Goal: Information Seeking & Learning: Learn about a topic

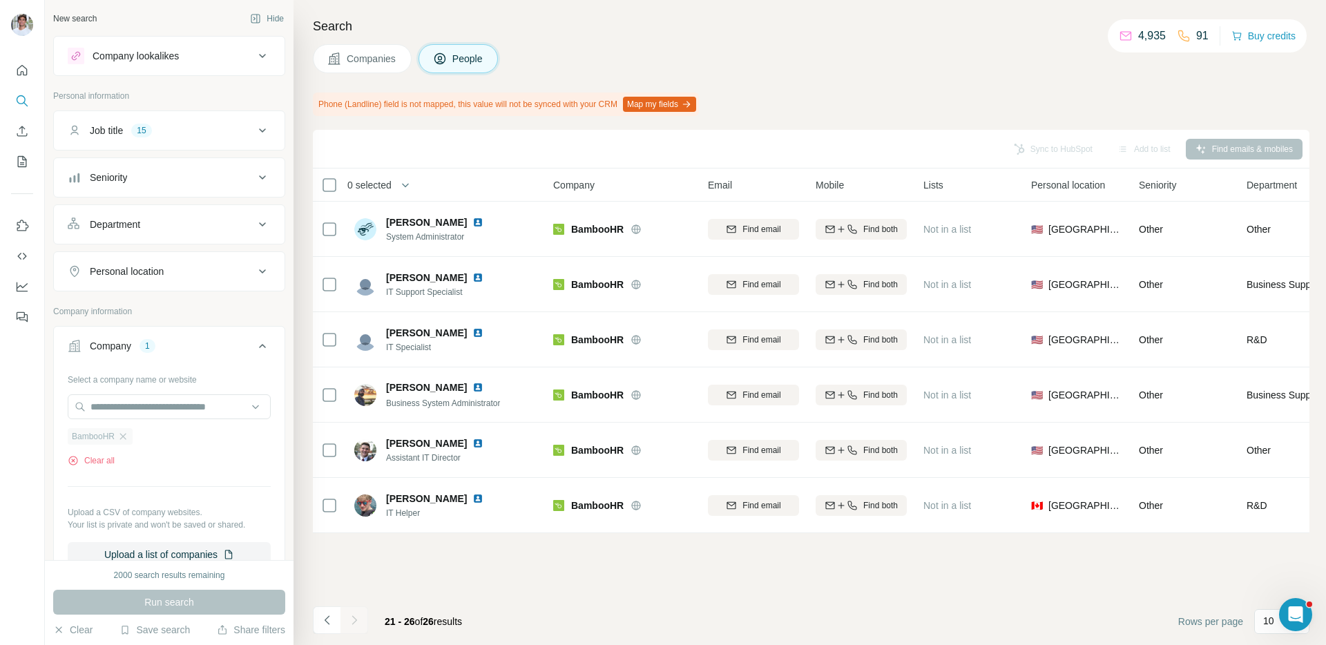
click at [115, 440] on span "BambooHR" at bounding box center [93, 436] width 43 height 12
click at [122, 439] on icon "button" at bounding box center [123, 436] width 6 height 6
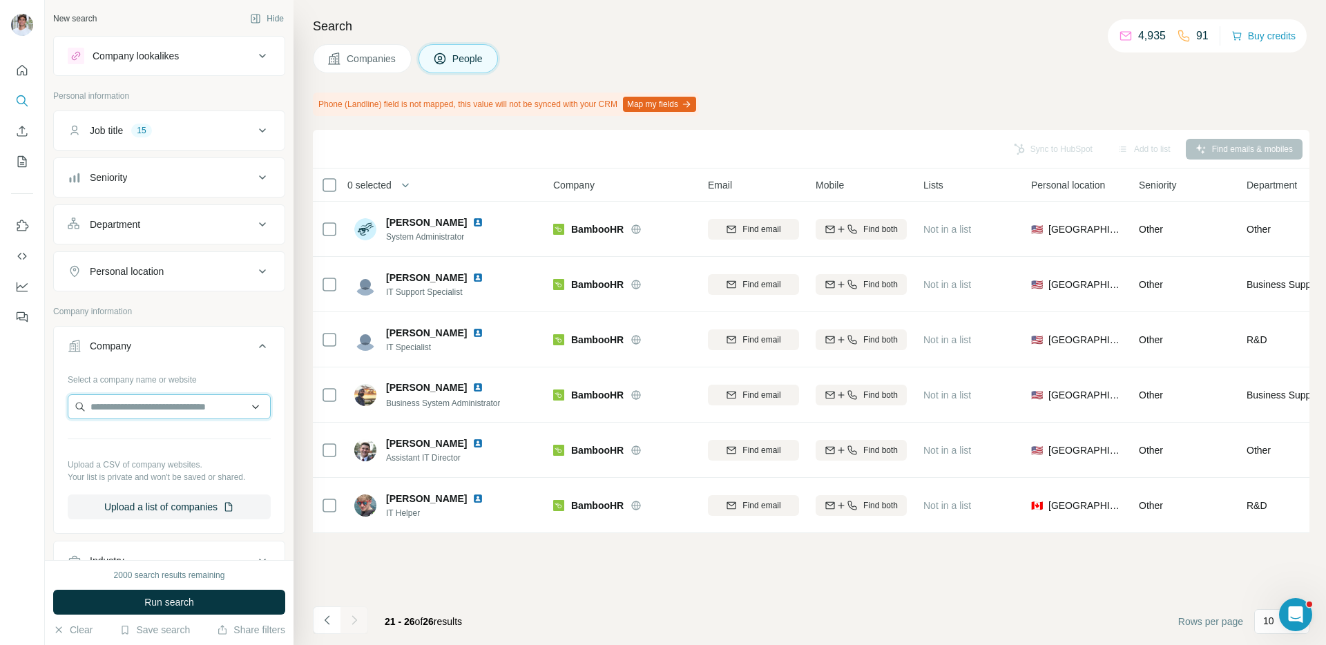
click at [155, 401] on input "text" at bounding box center [169, 406] width 203 height 25
paste input "**********"
type input "**********"
click at [151, 445] on p "[DOMAIN_NAME]" at bounding box center [140, 451] width 66 height 12
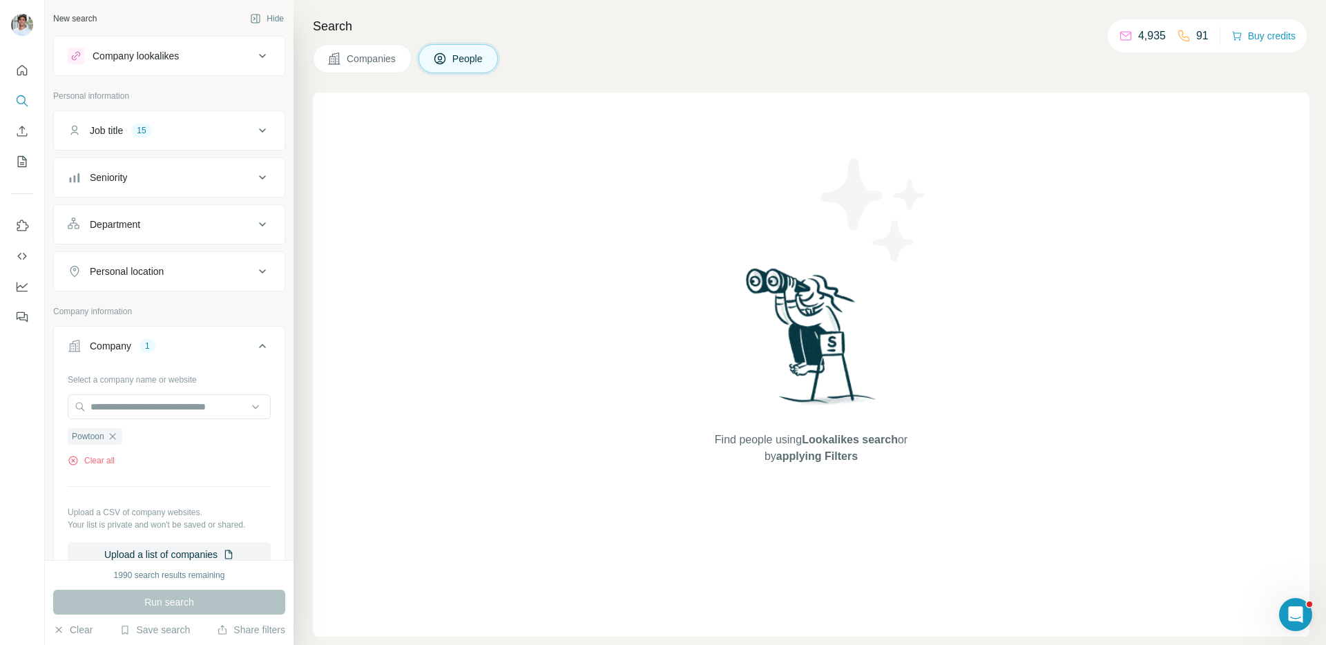
click at [377, 59] on span "Companies" at bounding box center [372, 59] width 50 height 14
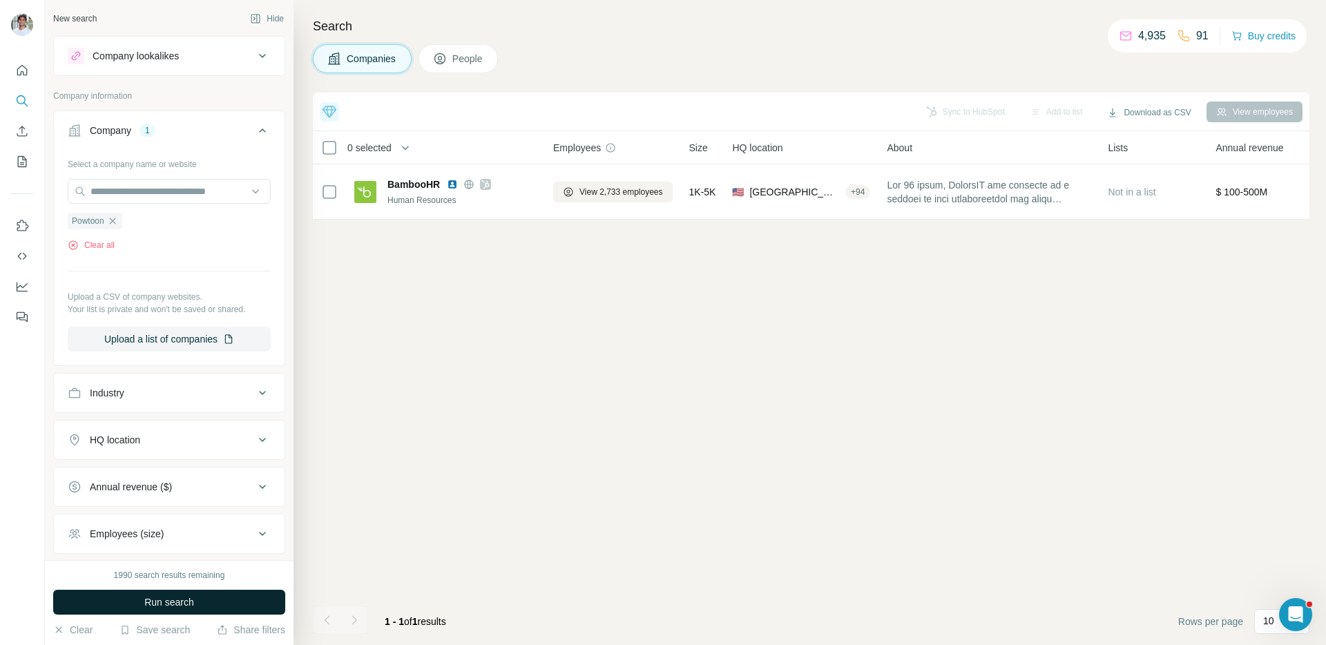
click at [202, 590] on body "New search Hide Company lookalikes Company information Company 1 Select a compa…" at bounding box center [663, 374] width 1326 height 749
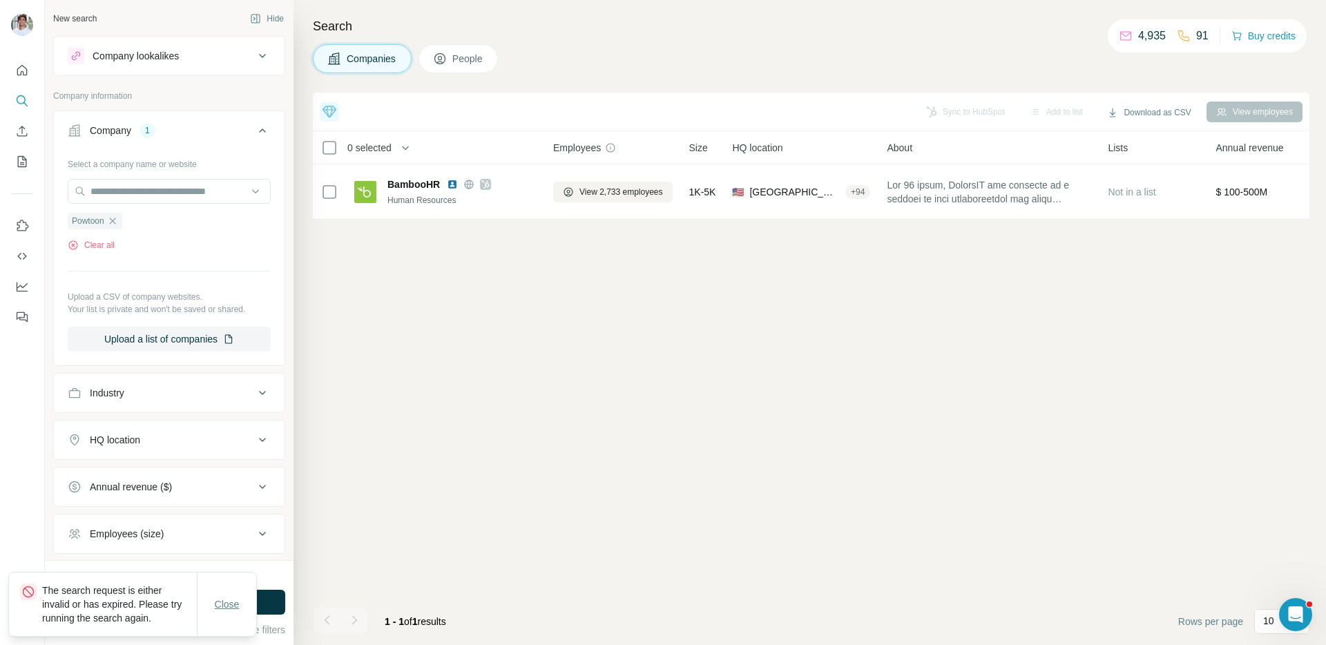
click at [241, 607] on button "Close" at bounding box center [227, 604] width 44 height 25
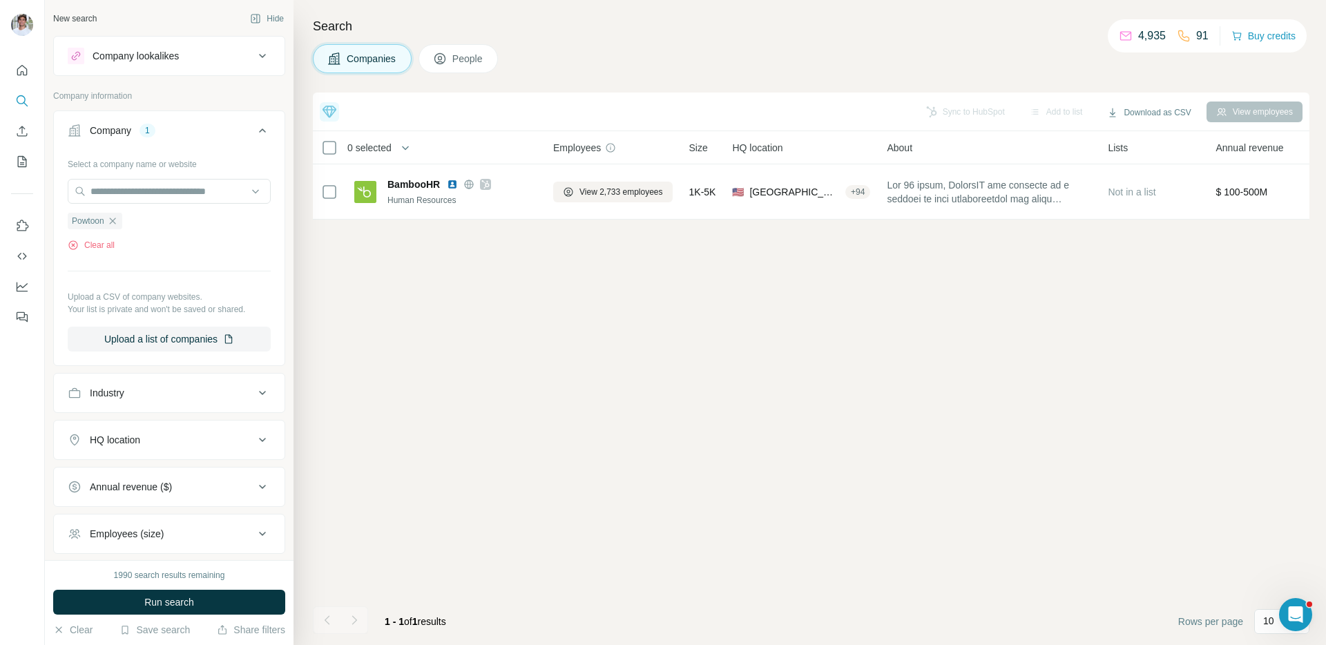
click at [241, 607] on button "Close" at bounding box center [227, 618] width 44 height 25
click at [241, 607] on button "Run search" at bounding box center [169, 602] width 232 height 25
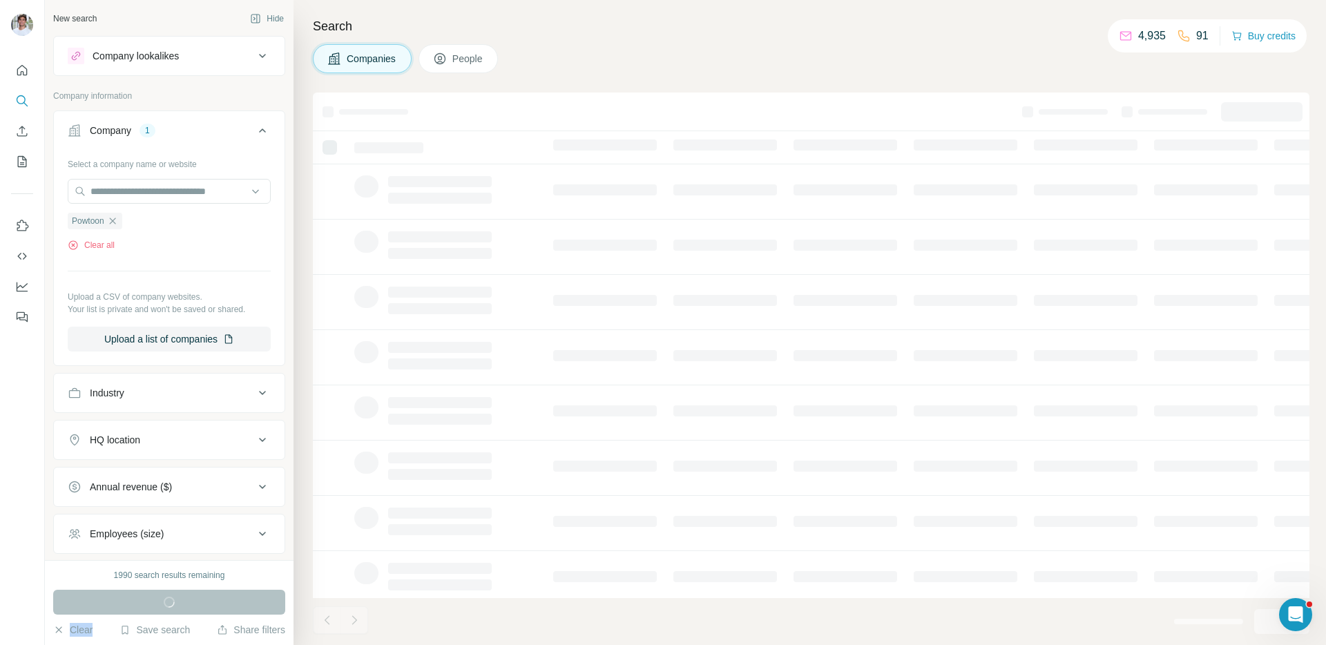
click at [241, 607] on div "Run search" at bounding box center [169, 602] width 232 height 25
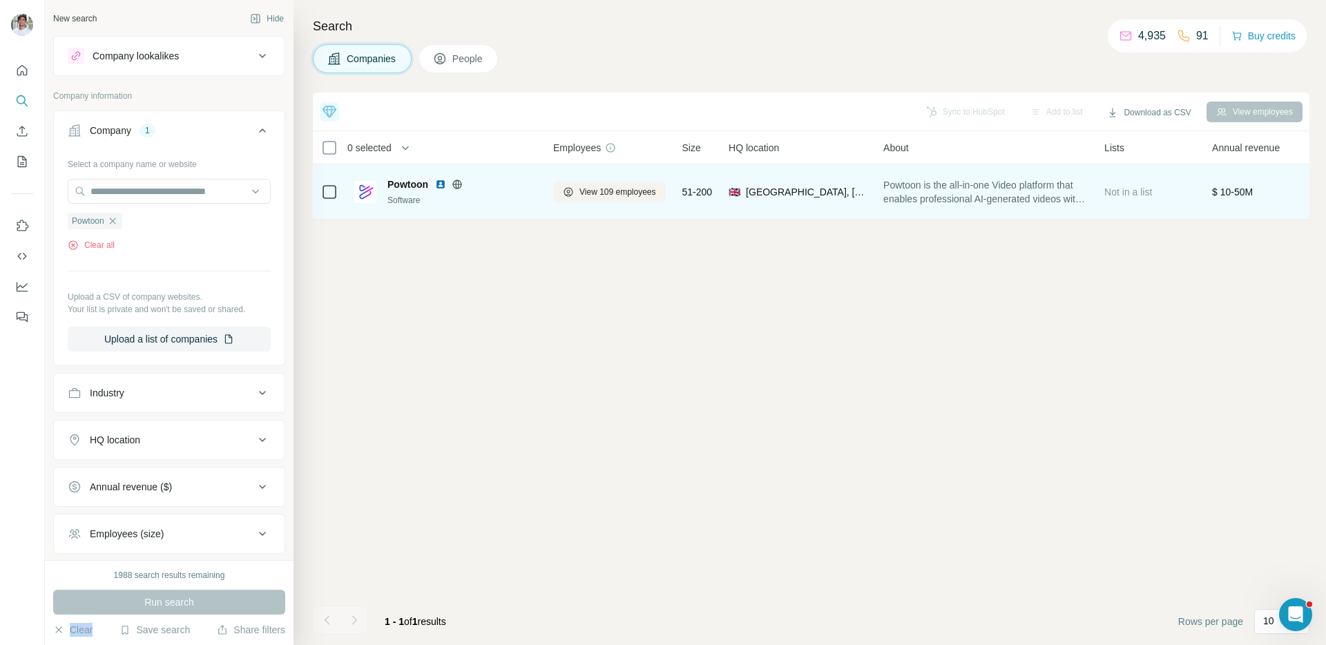
click at [440, 180] on img at bounding box center [440, 184] width 11 height 11
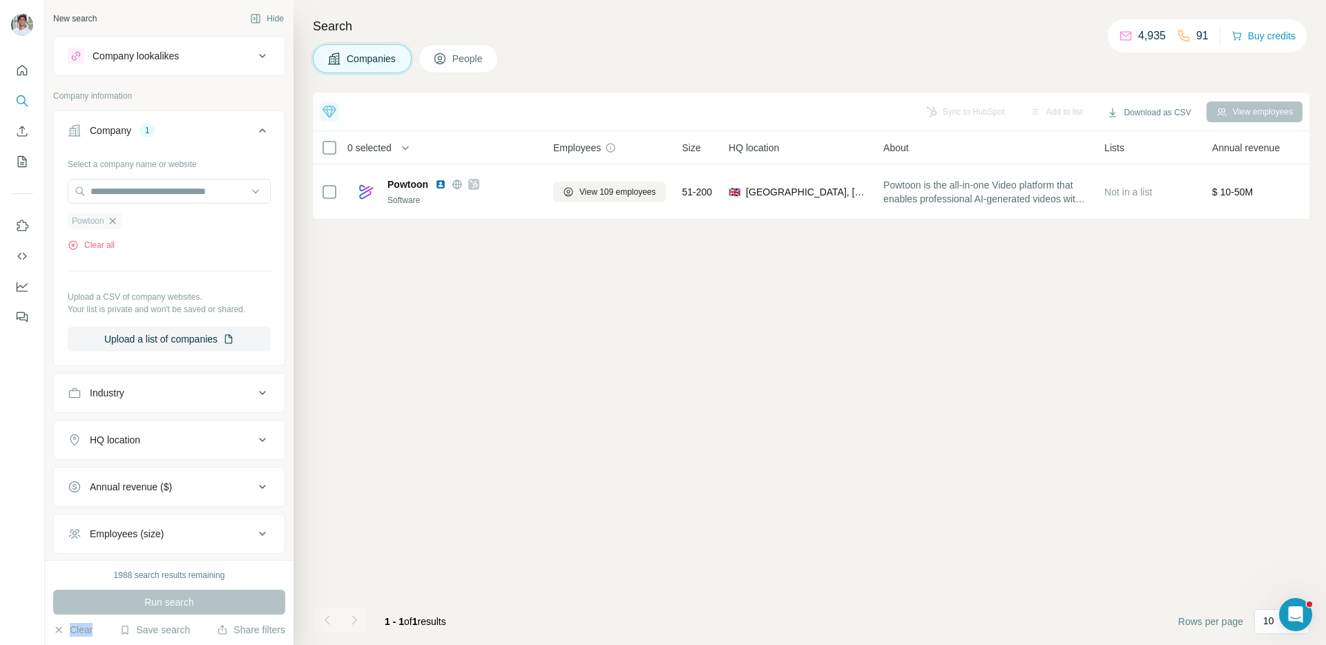
click at [113, 220] on icon "button" at bounding box center [112, 221] width 6 height 6
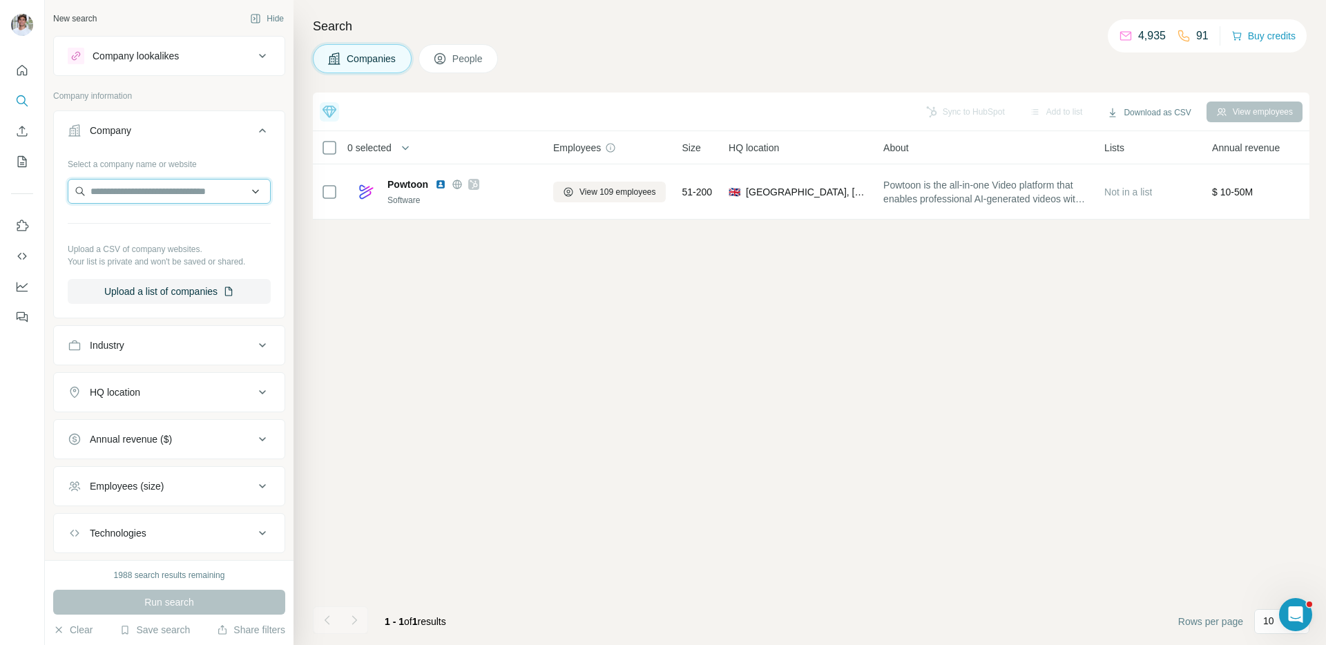
click at [131, 199] on input "text" at bounding box center [169, 191] width 203 height 25
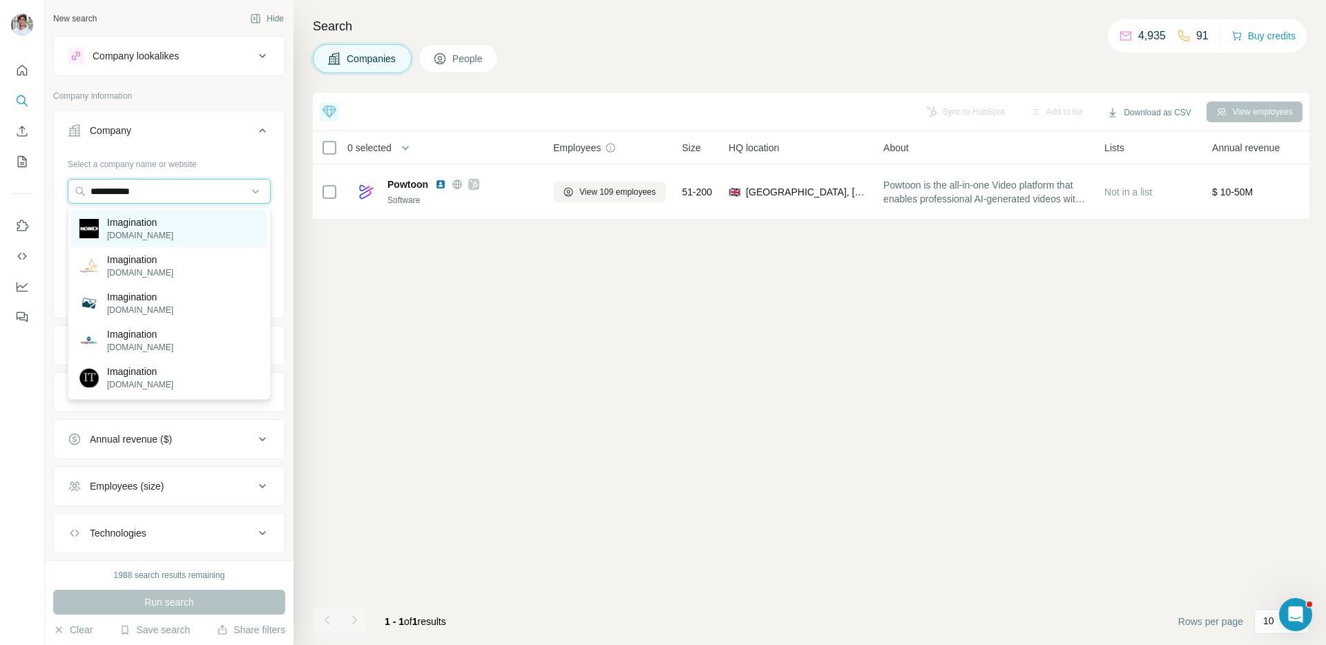
type input "**********"
click at [153, 220] on p "Imagination" at bounding box center [140, 223] width 66 height 14
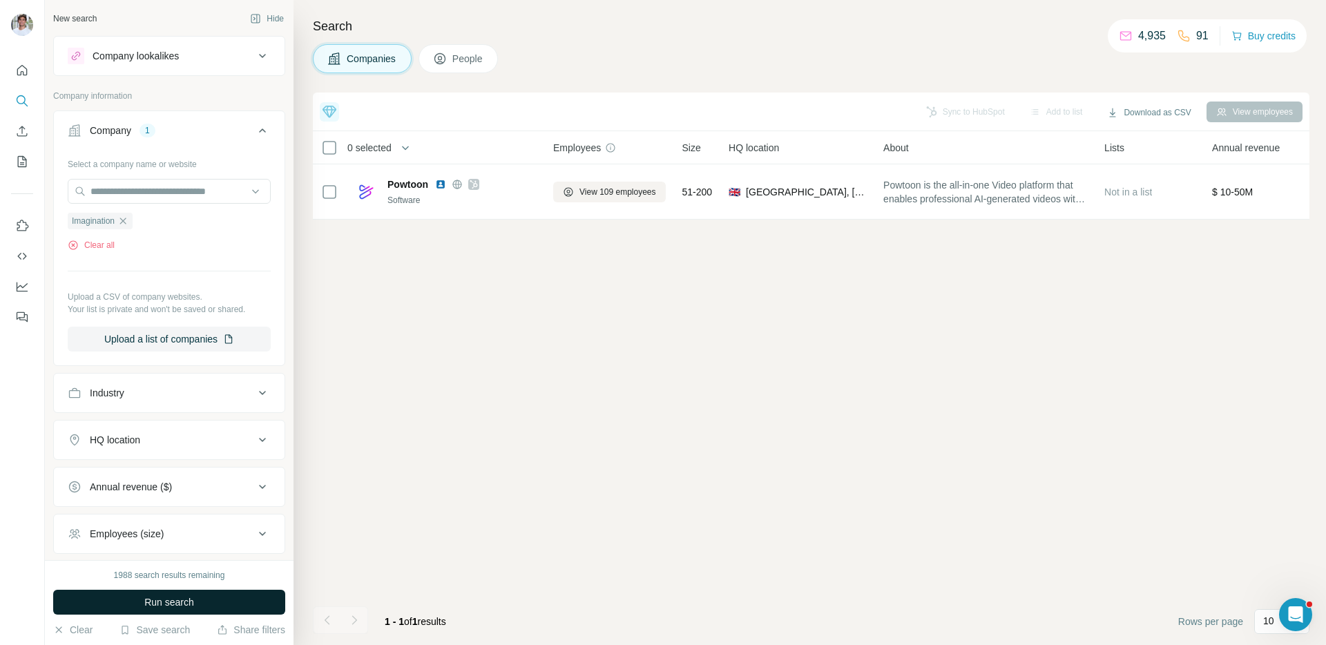
click at [249, 600] on button "Run search" at bounding box center [169, 602] width 232 height 25
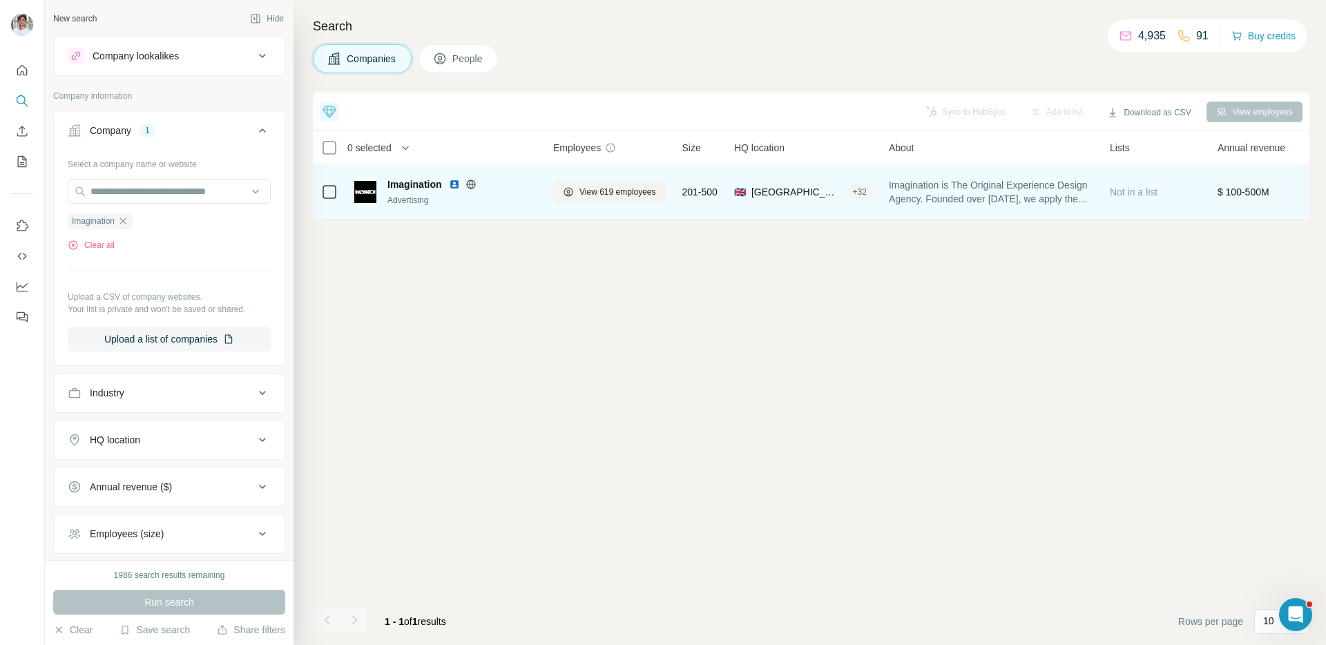
click at [455, 182] on img at bounding box center [454, 184] width 11 height 11
click at [600, 191] on span "View 619 employees" at bounding box center [618, 192] width 77 height 12
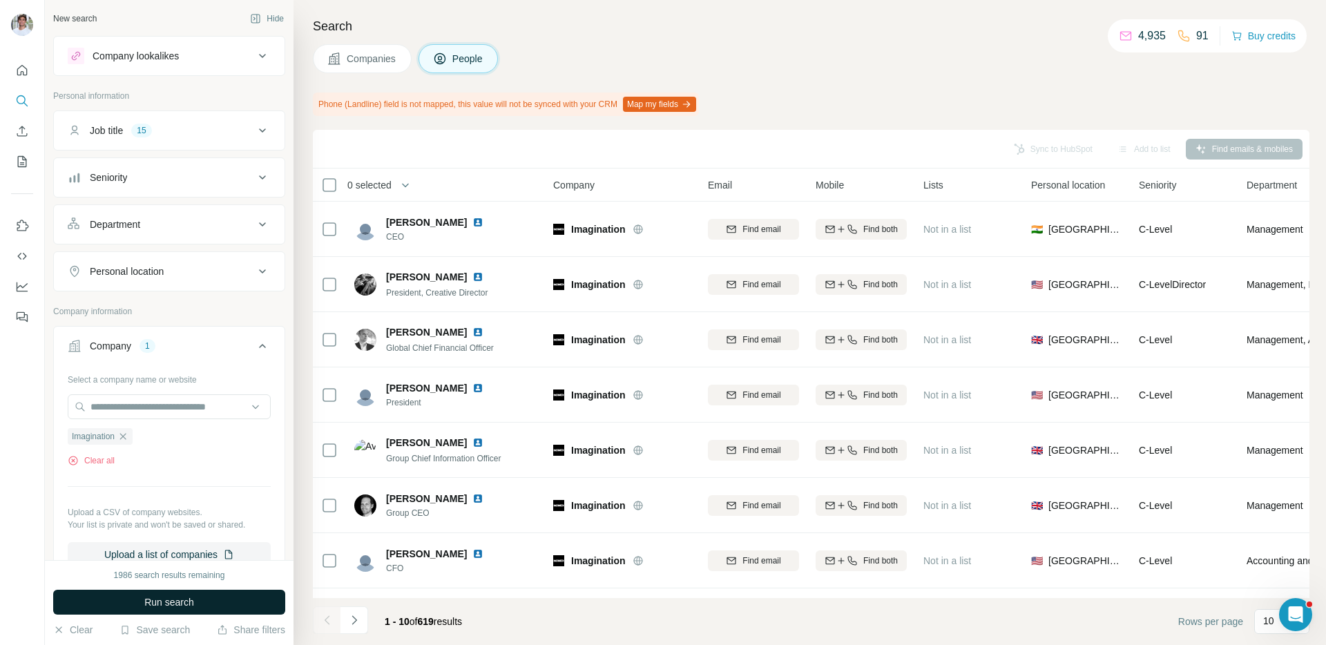
click at [207, 595] on button "Run search" at bounding box center [169, 602] width 232 height 25
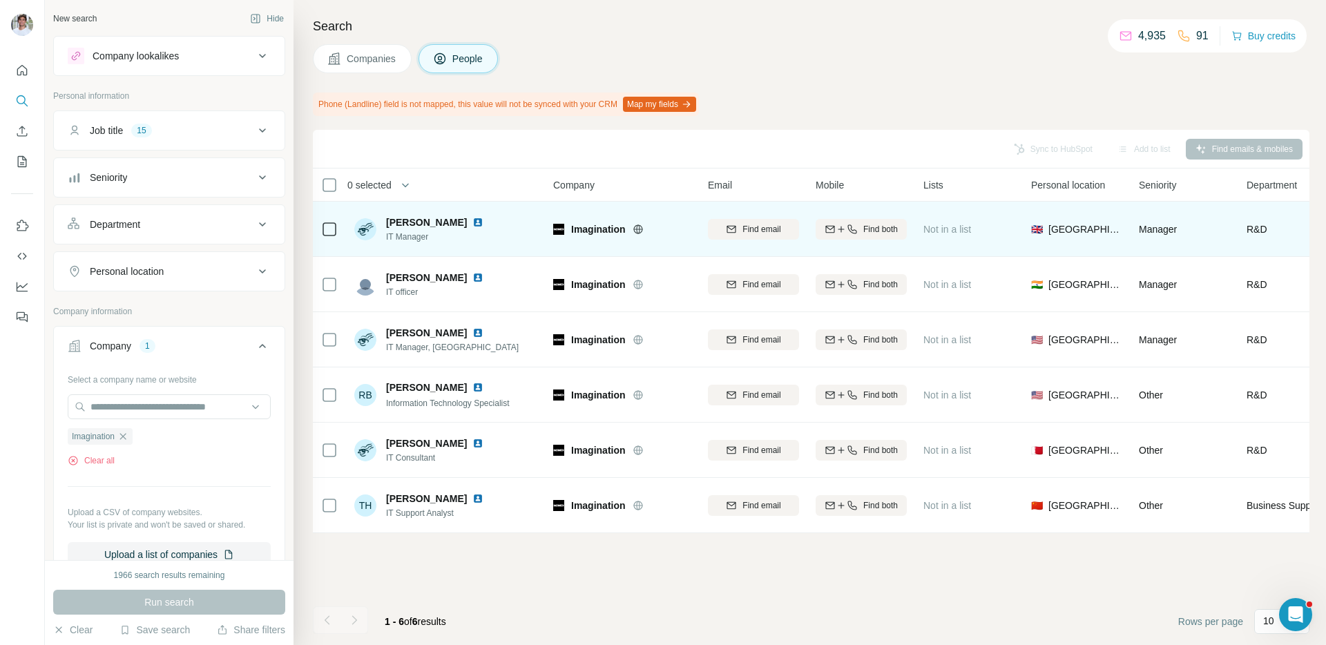
click at [484, 224] on img at bounding box center [478, 222] width 11 height 11
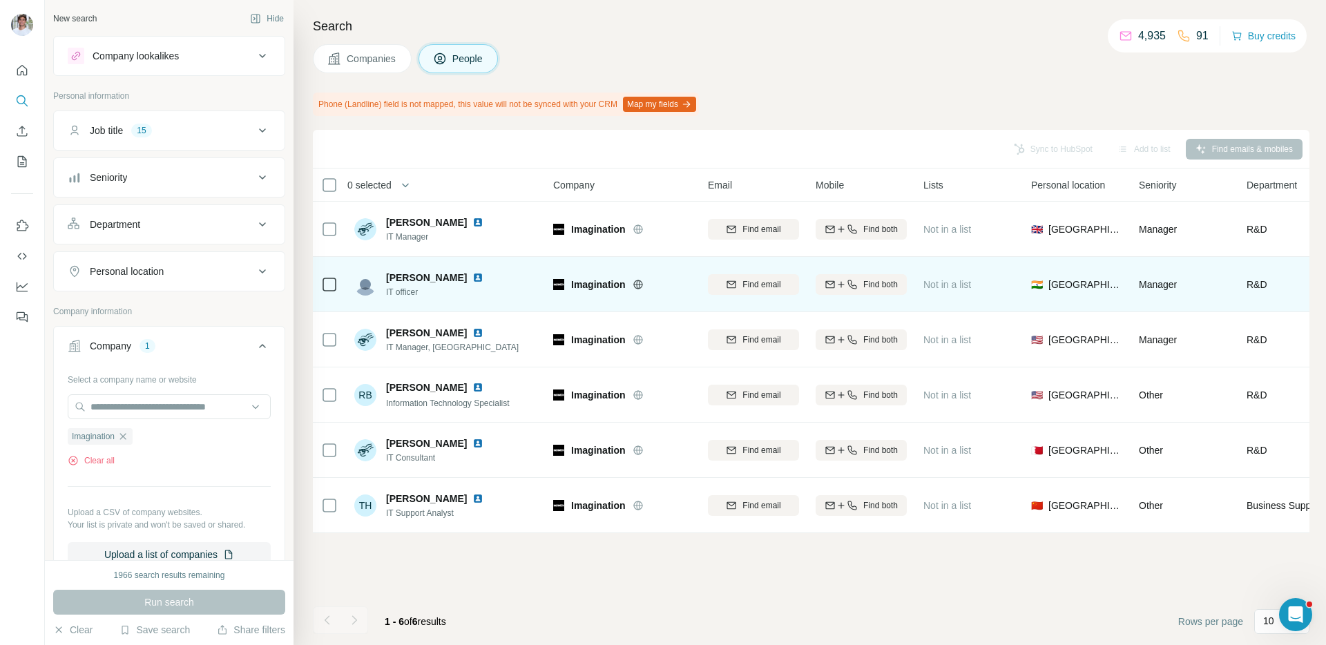
click at [473, 275] on img at bounding box center [478, 277] width 11 height 11
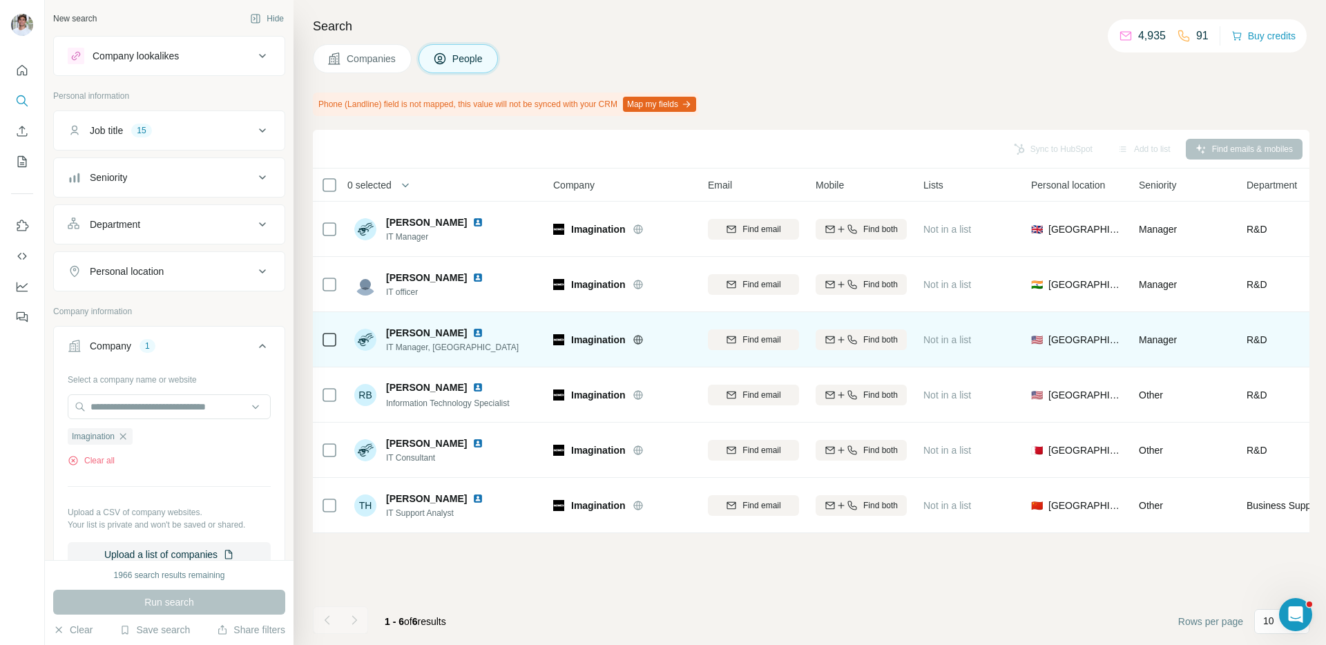
click at [473, 331] on img at bounding box center [478, 332] width 11 height 11
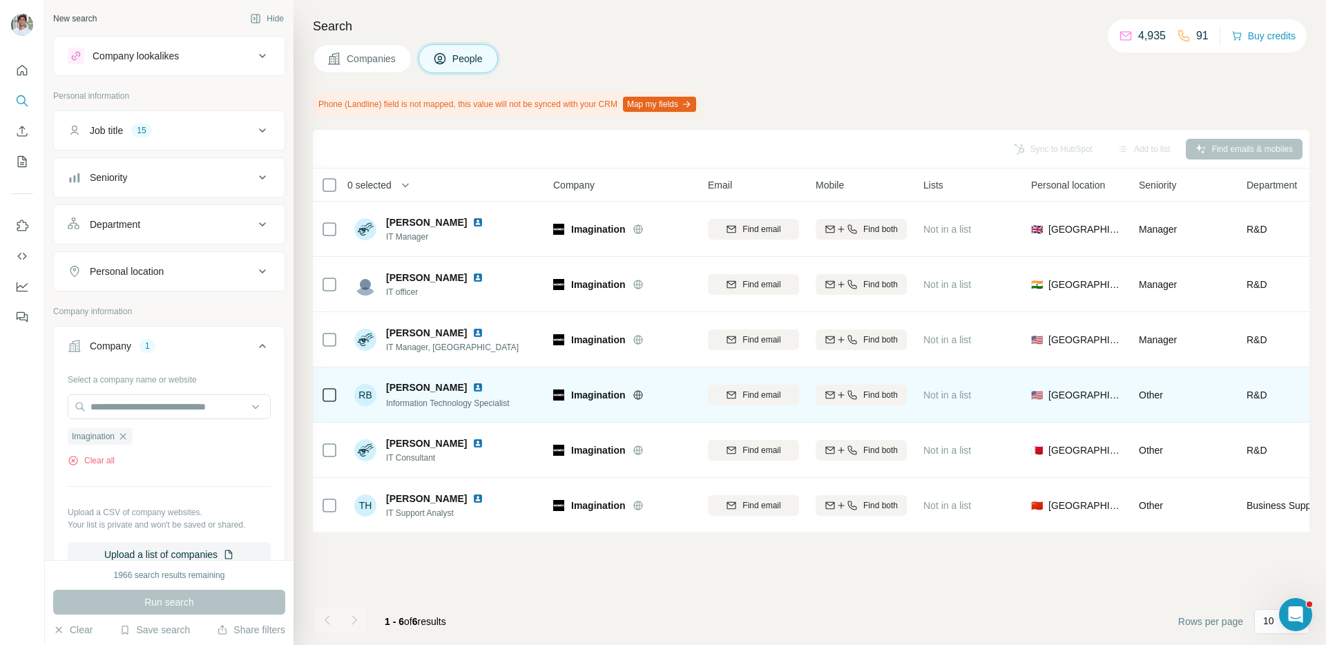
click at [473, 389] on img at bounding box center [478, 387] width 11 height 11
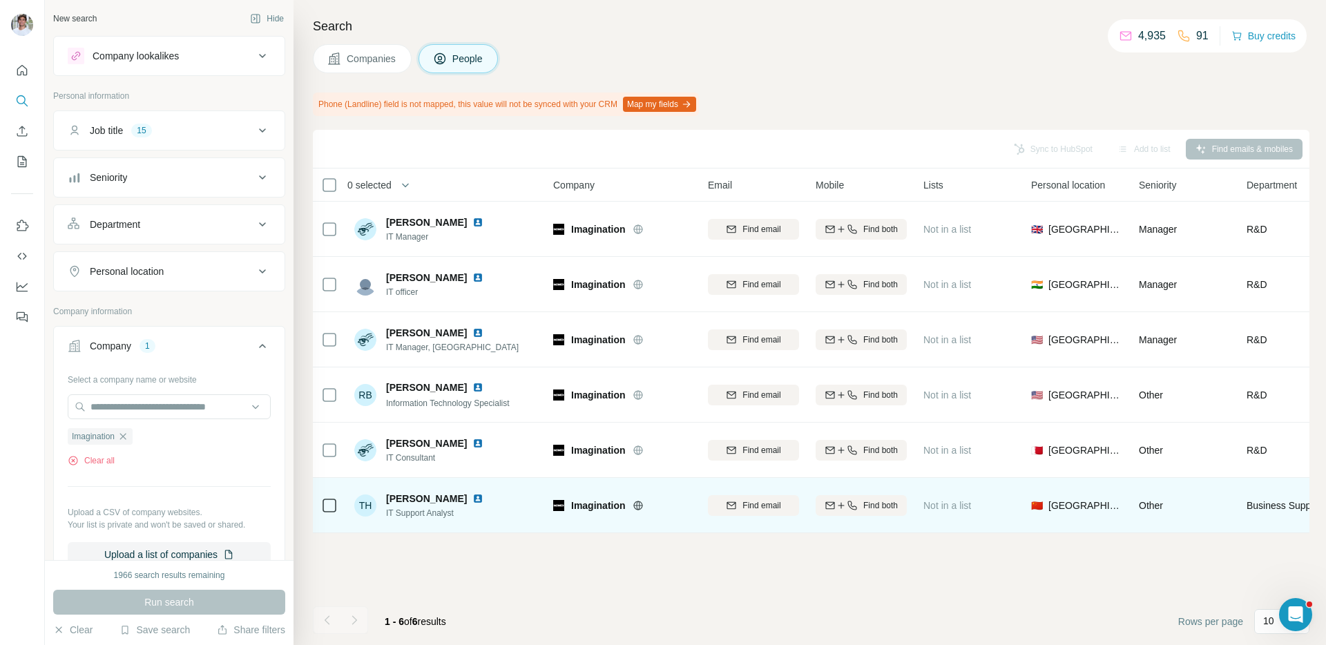
click at [473, 444] on img at bounding box center [478, 443] width 11 height 11
click at [473, 499] on img at bounding box center [478, 498] width 11 height 11
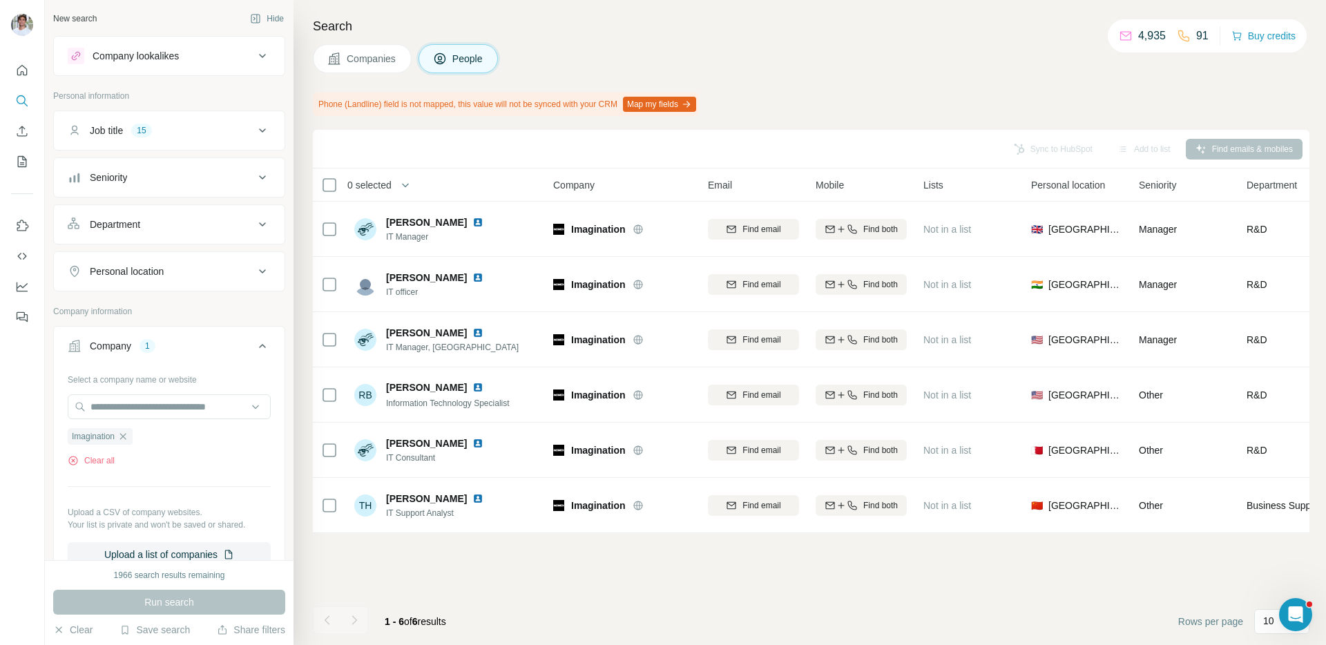
click at [387, 55] on span "Companies" at bounding box center [372, 59] width 50 height 14
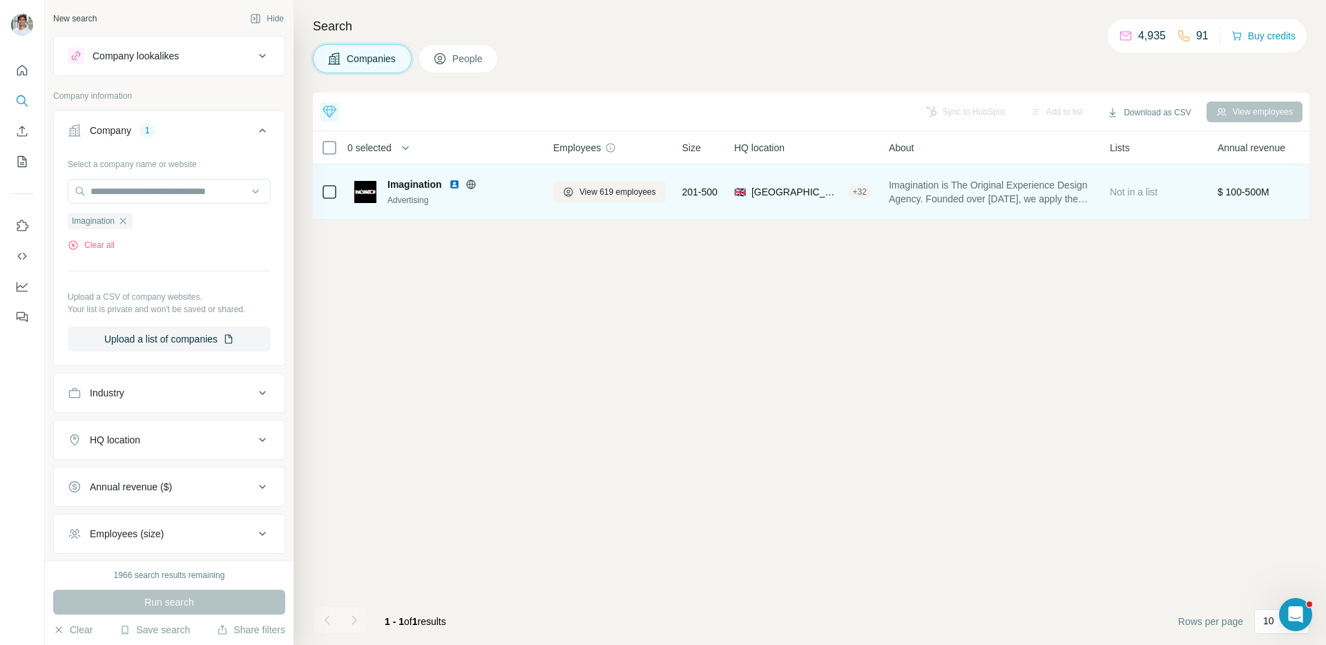
click at [455, 183] on img at bounding box center [454, 184] width 11 height 11
